Goal: Task Accomplishment & Management: Use online tool/utility

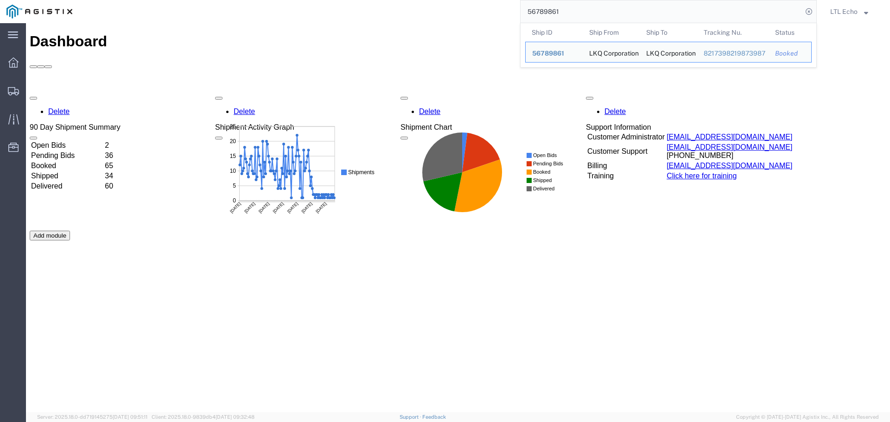
drag, startPoint x: 698, startPoint y: 38, endPoint x: 429, endPoint y: 24, distance: 269.2
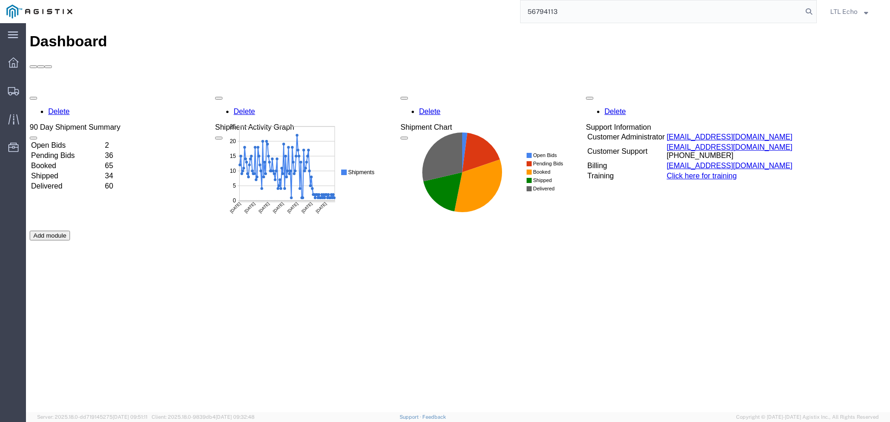
type input "56794113"
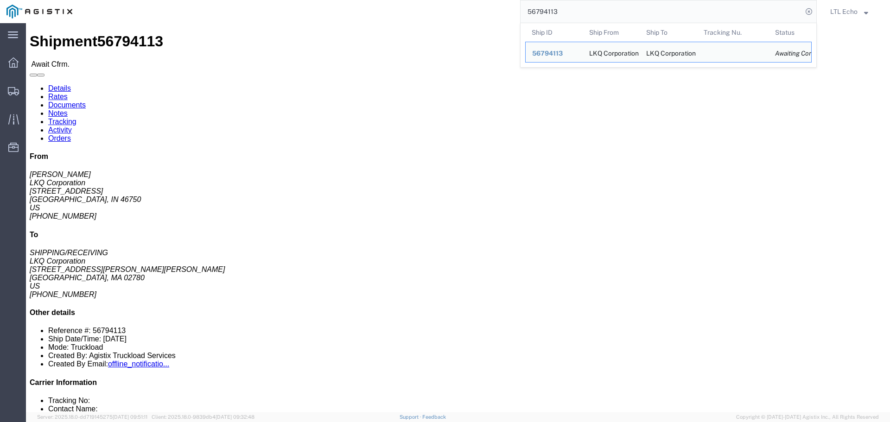
click link "Rates"
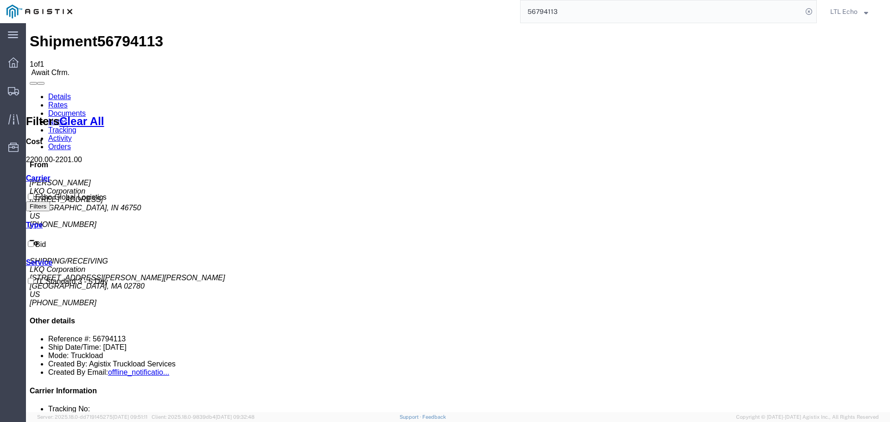
click at [57, 93] on link "Details" at bounding box center [59, 97] width 23 height 8
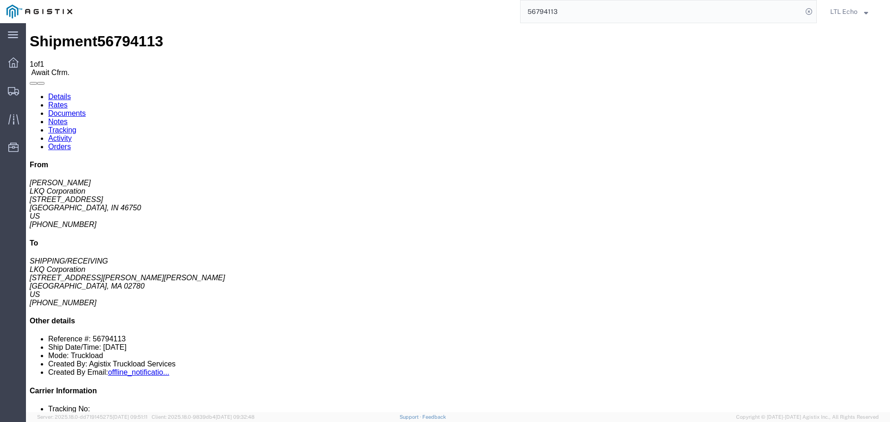
click link "Confirm"
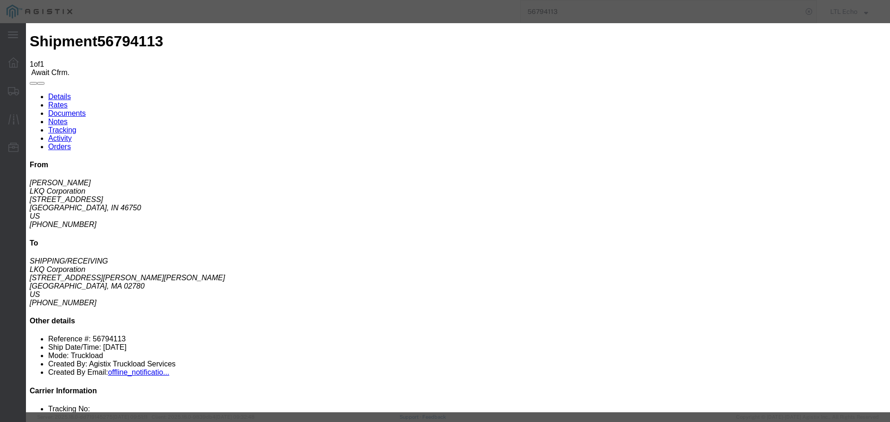
click input "checkbox"
checkbox input "true"
type input "LTL Echo"
type input "+ 8005116111"
click input "text"
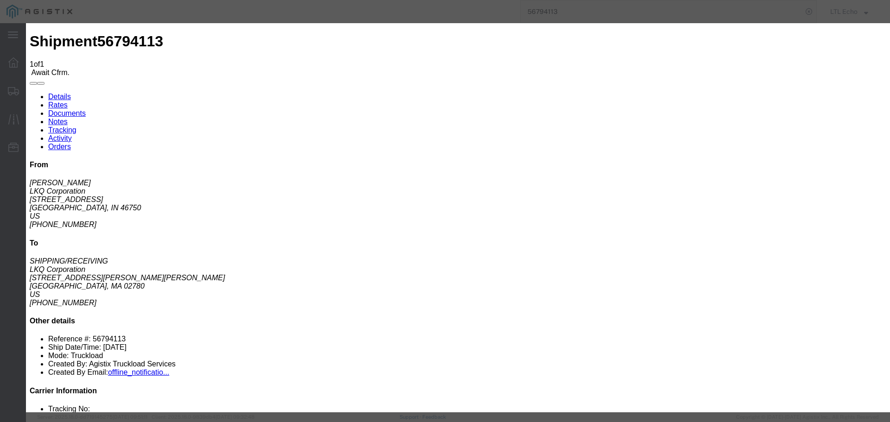
type input "64274191"
click button "Submit"
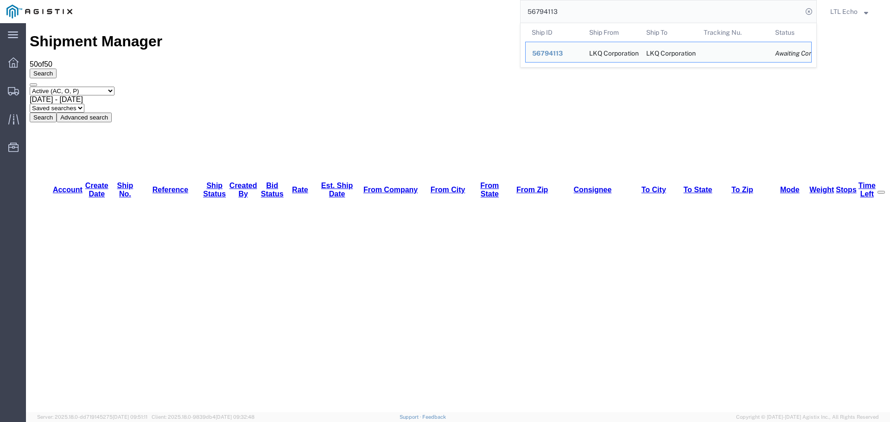
click at [546, 12] on input "56794113" at bounding box center [661, 11] width 282 height 22
paste input "15529"
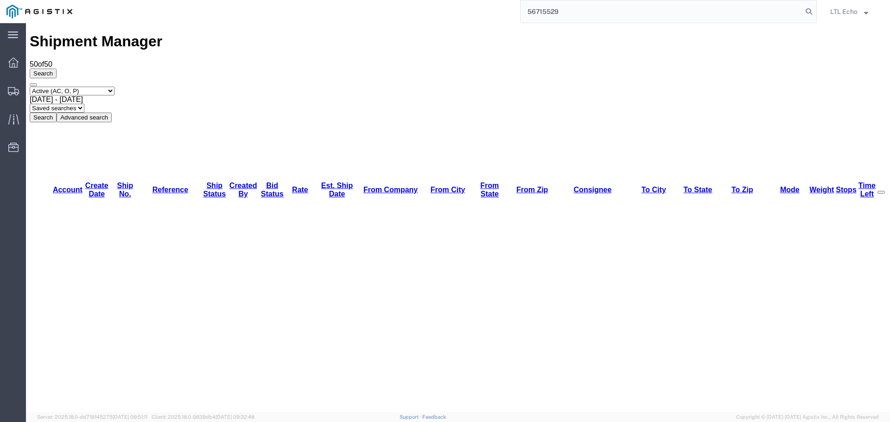
type input "56715529"
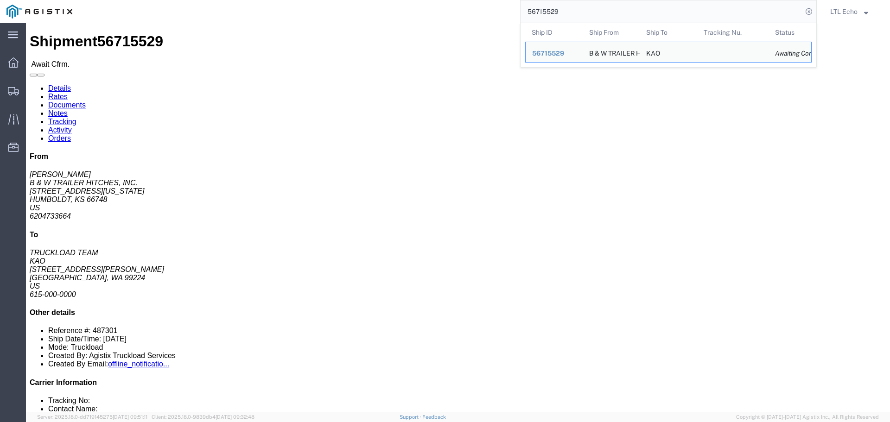
click b "487301"
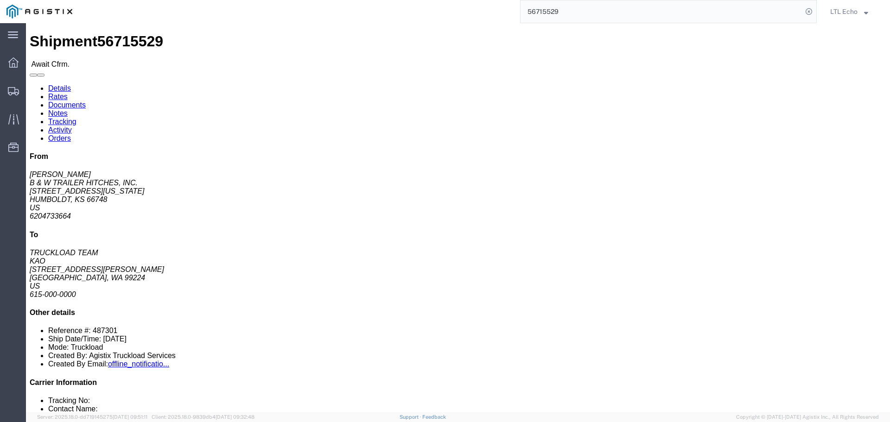
copy b "487301"
click b "5180893"
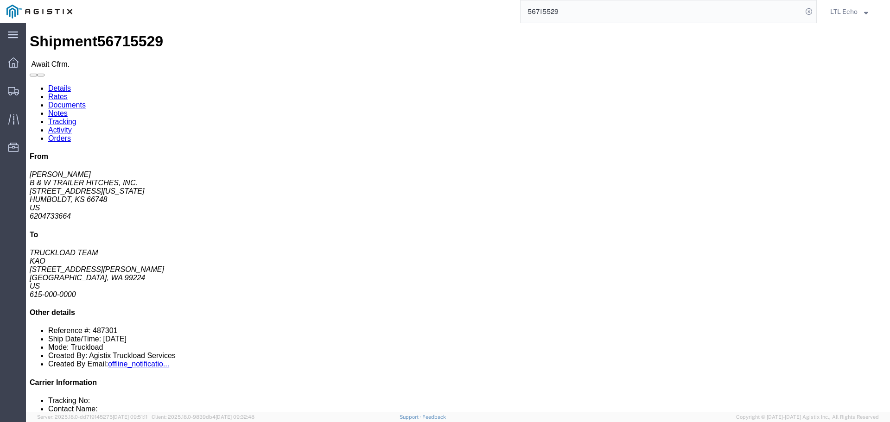
copy b "5180893"
click link "Rates"
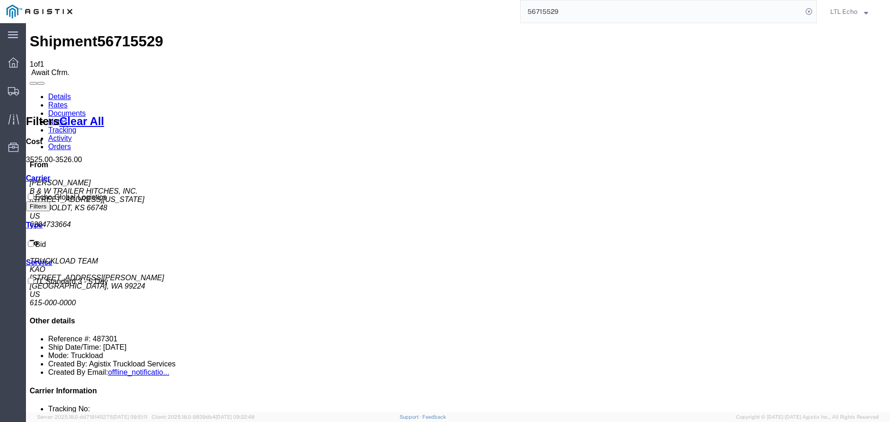
click at [58, 93] on link "Details" at bounding box center [59, 97] width 23 height 8
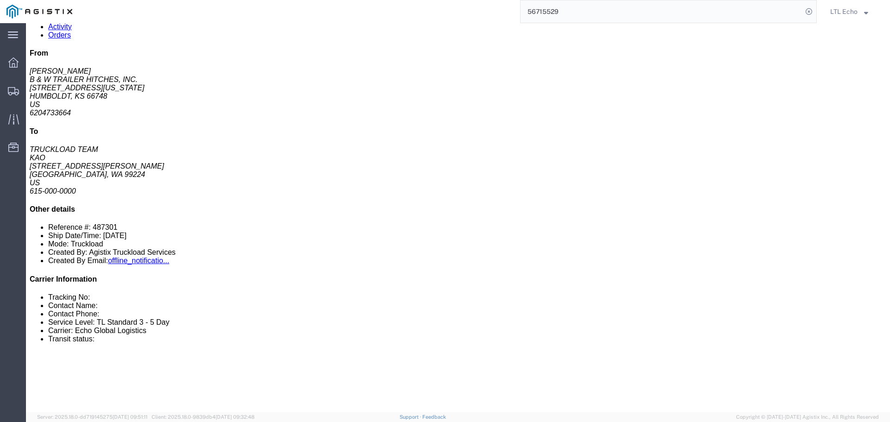
scroll to position [232, 0]
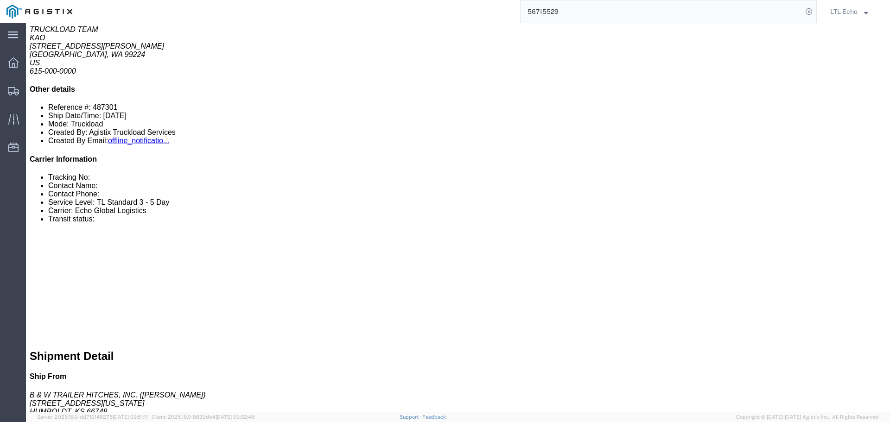
click div "27 Pallet(s) Standard (Not Stackable) Total weight: 32510.00 LBS Carton count: …"
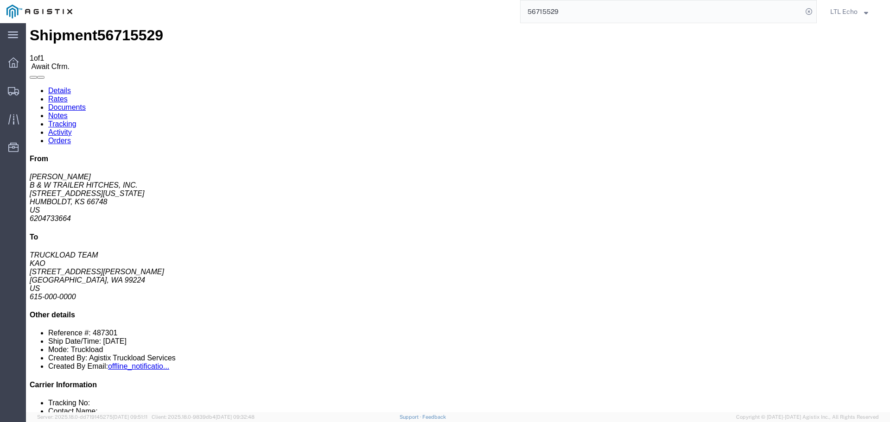
scroll to position [0, 0]
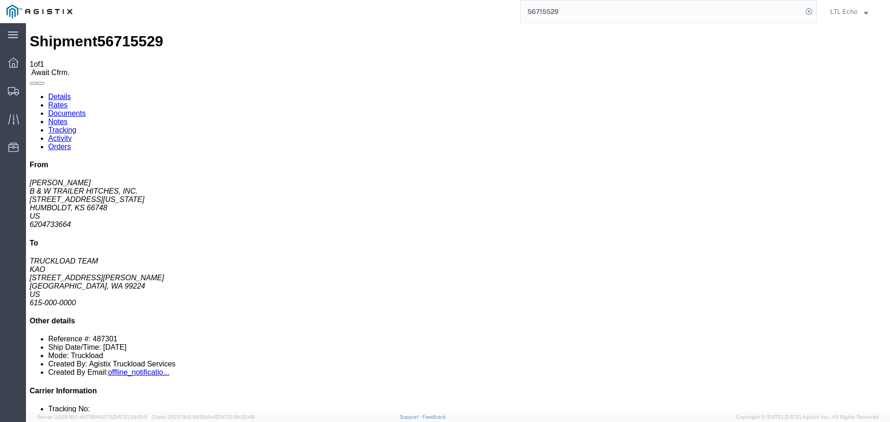
click b "5180893"
click b "487301"
copy b "487301"
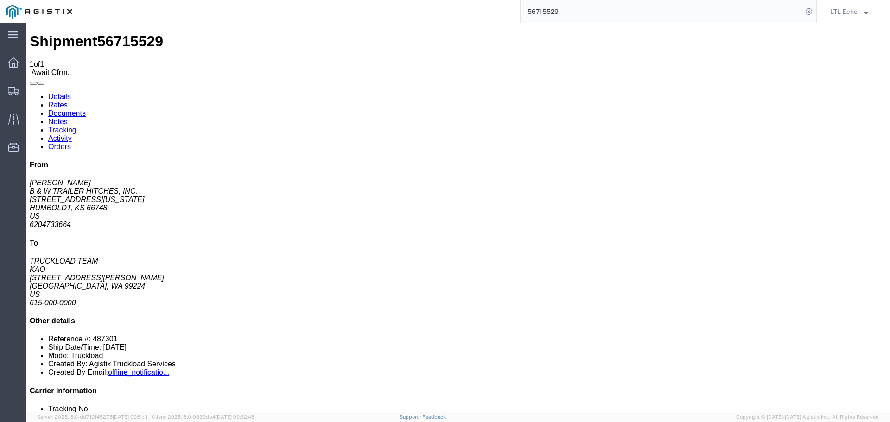
click b "5180893"
copy b "5180893"
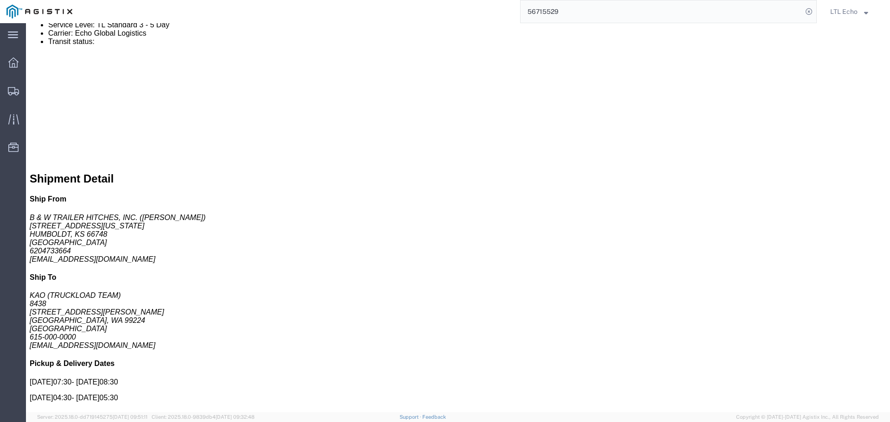
scroll to position [556, 0]
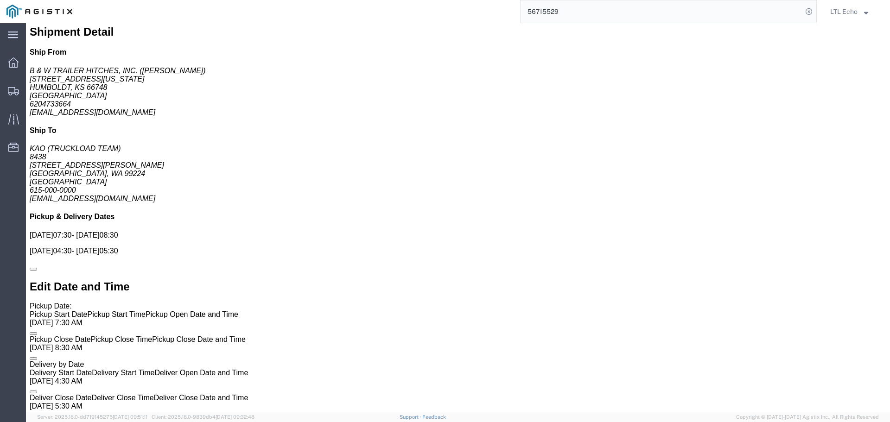
click link "Confirm"
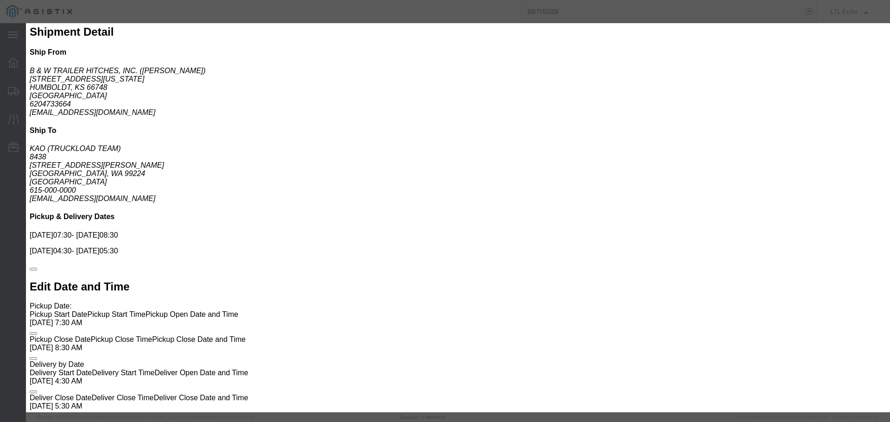
click input "checkbox"
checkbox input "true"
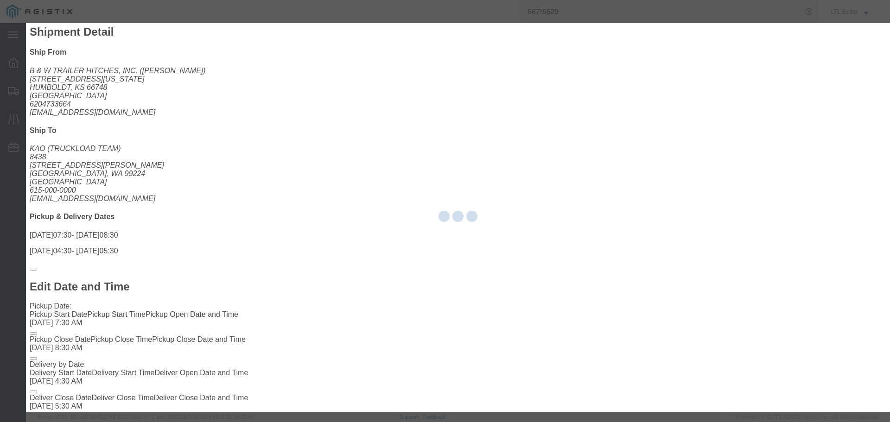
type input "LTL Echo"
type input "+ 8005116111"
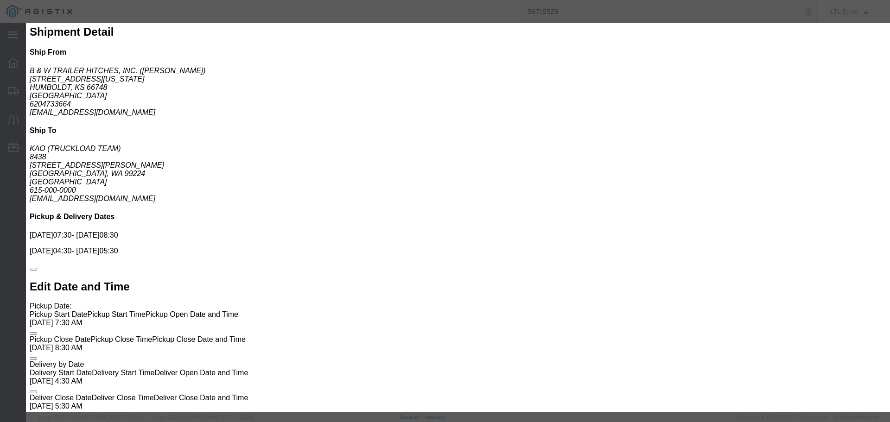
drag, startPoint x: 344, startPoint y: 133, endPoint x: 318, endPoint y: 110, distance: 34.8
click input "text"
type input "64271124"
click button "Submit"
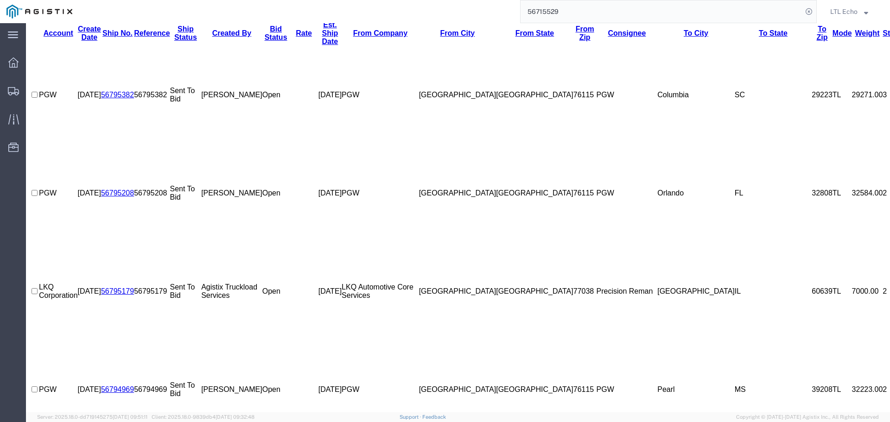
scroll to position [414, 0]
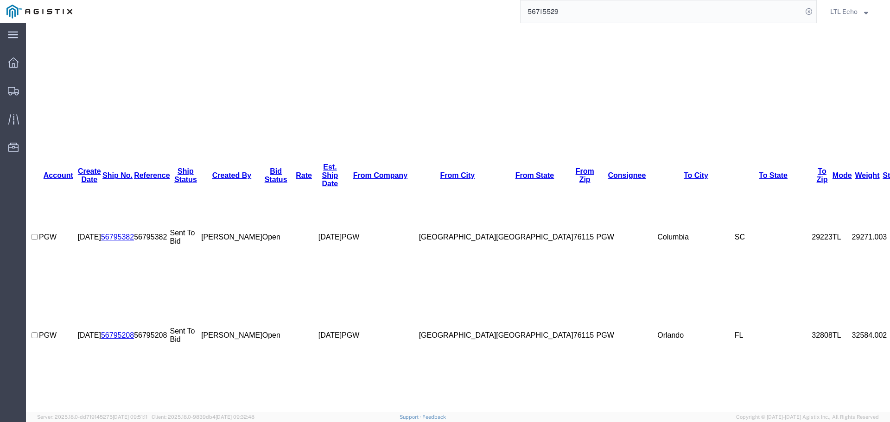
click at [543, 11] on input "56715529" at bounding box center [661, 11] width 282 height 22
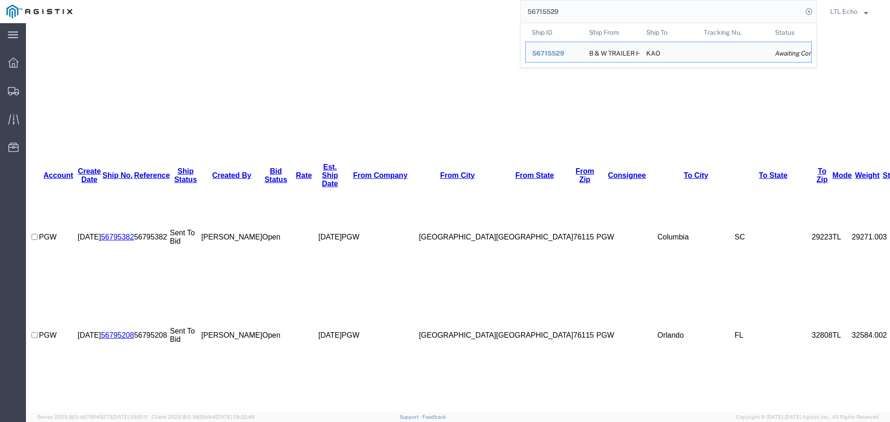
click at [543, 11] on input "56715529" at bounding box center [661, 11] width 282 height 22
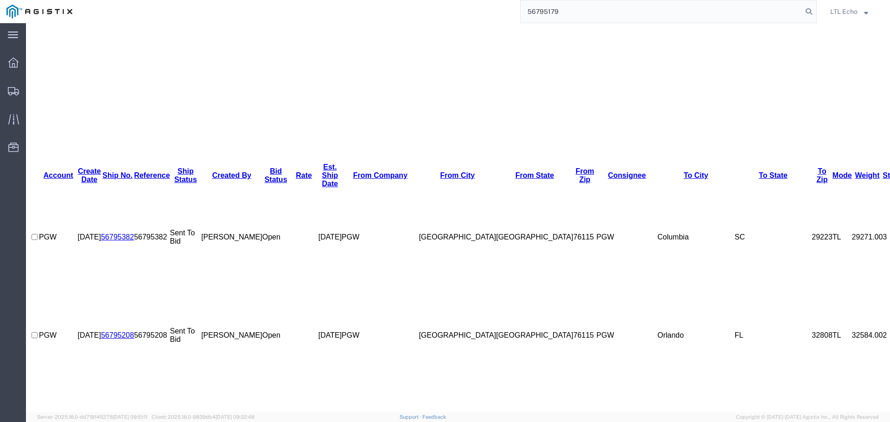
type input "56795179"
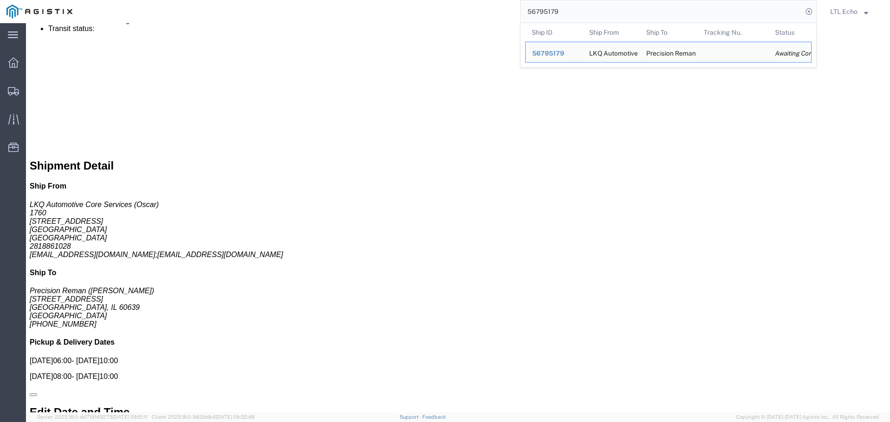
click link "Rates"
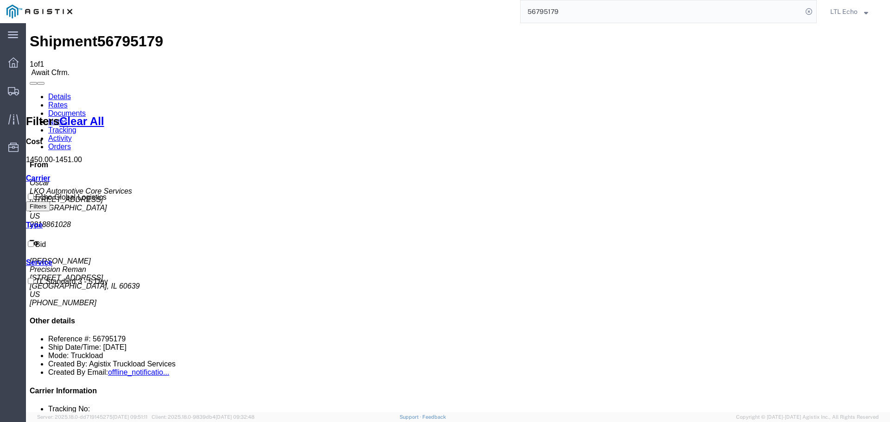
click at [67, 93] on link "Details" at bounding box center [59, 97] width 23 height 8
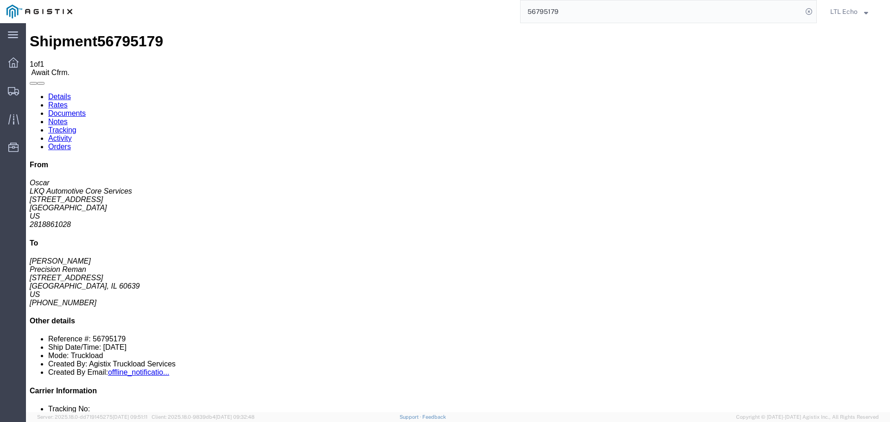
click link "Confirm"
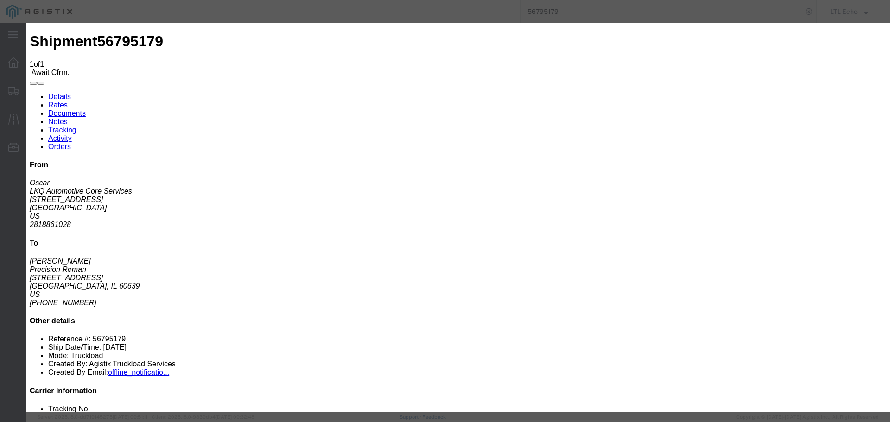
click input "checkbox"
checkbox input "true"
type input "LTL Echo"
type input "+ 8005116111"
click input "text"
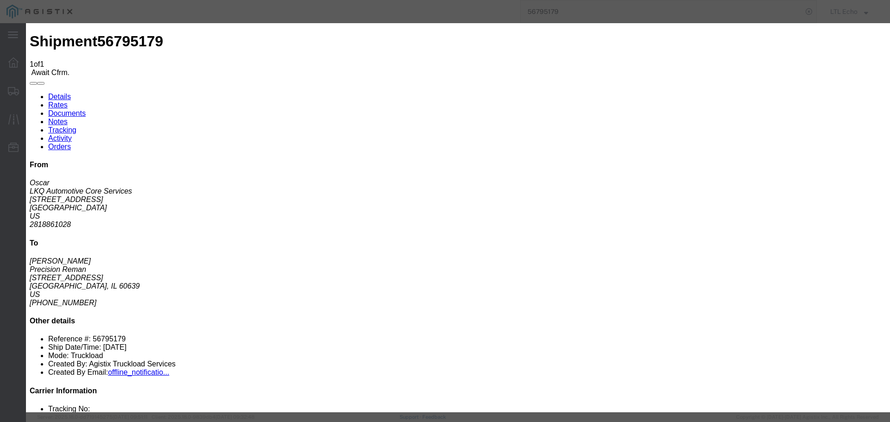
type input "64275721"
click button "Submit"
